Goal: Navigation & Orientation: Go to known website

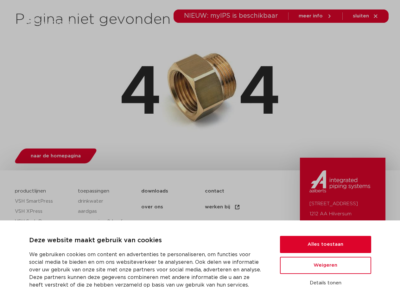
click at [200, 152] on div "naar de homepagina" at bounding box center [200, 154] width 370 height 25
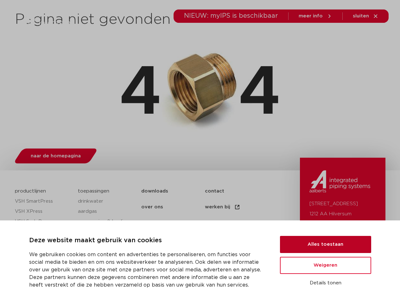
click at [325, 244] on button "Alles toestaan" at bounding box center [325, 244] width 91 height 17
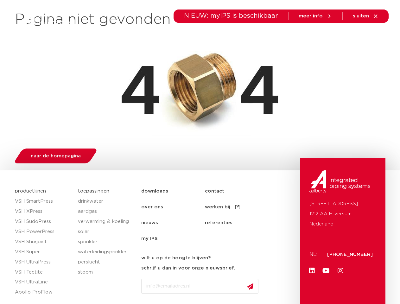
click at [325, 265] on link "Youtube" at bounding box center [326, 270] width 13 height 13
click at [325, 283] on div "[STREET_ADDRESS]: [PHONE_NUMBER] Linkedin Youtube Instagram" at bounding box center [342, 310] width 85 height 304
click at [345, 35] on icon at bounding box center [345, 36] width 8 height 8
click at [366, 16] on span "sluiten" at bounding box center [361, 16] width 16 height 5
